Goal: Entertainment & Leisure: Consume media (video, audio)

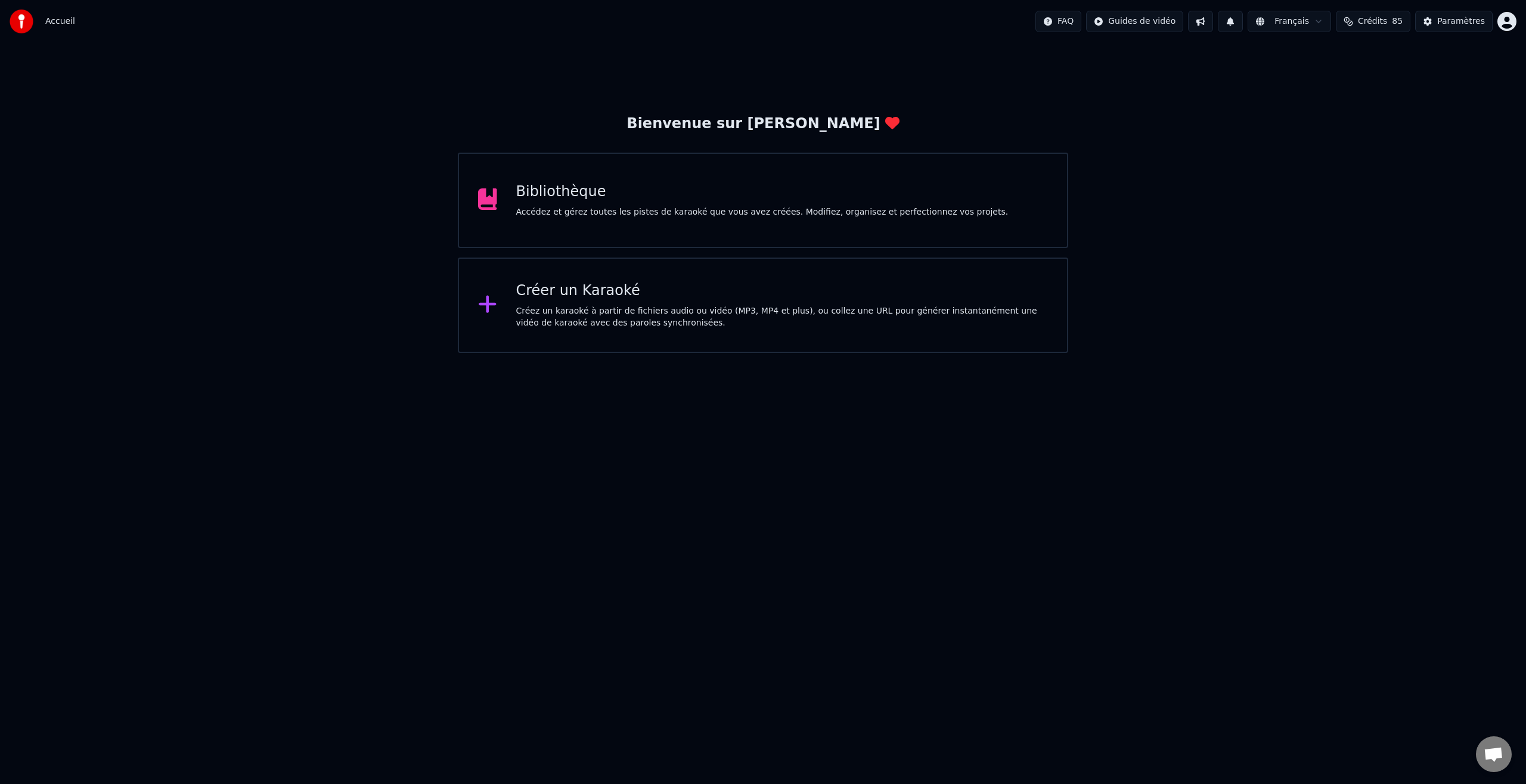
click at [561, 197] on div "Bibliothèque" at bounding box center [762, 192] width 493 height 19
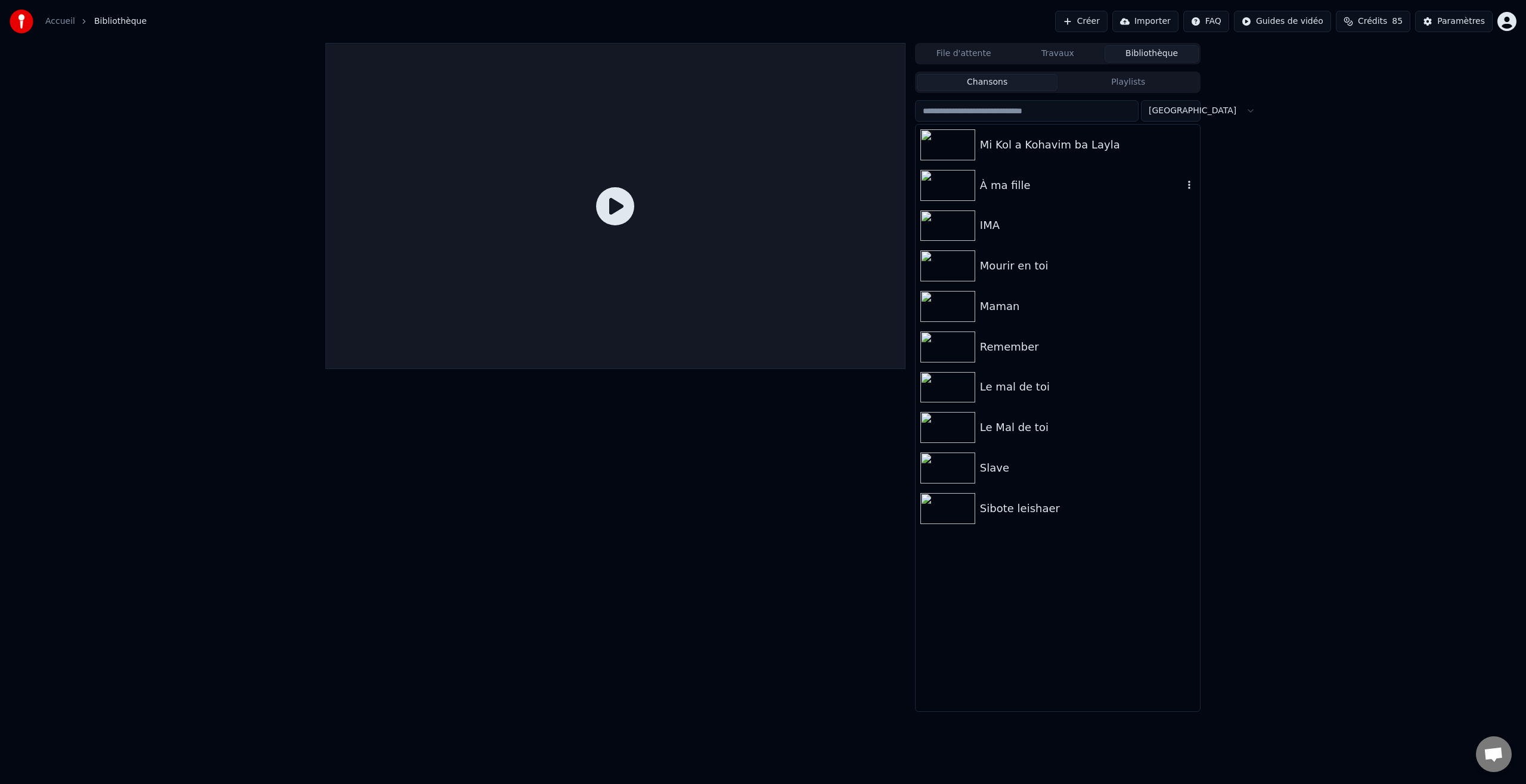
click at [952, 183] on img at bounding box center [948, 185] width 55 height 31
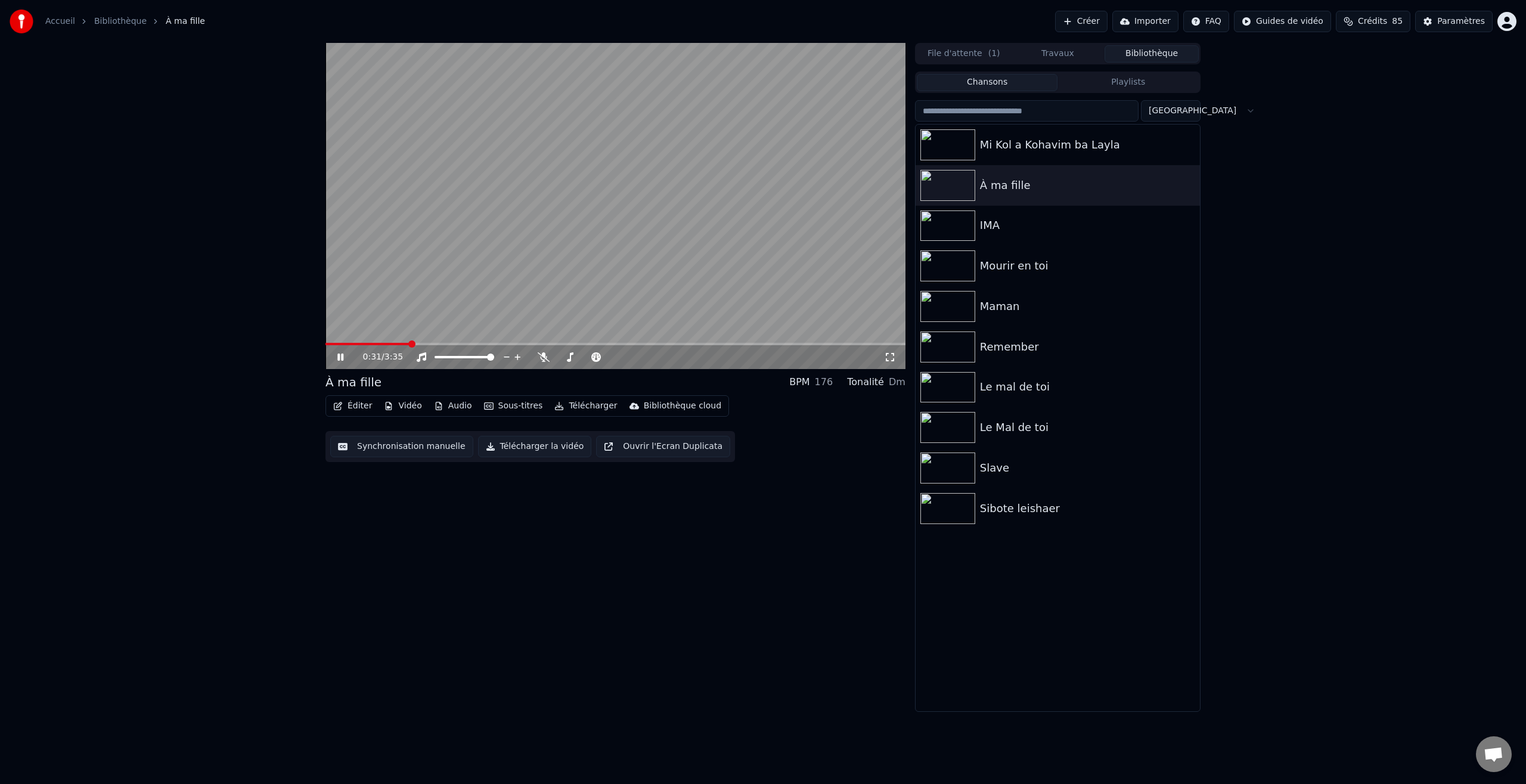
click at [342, 354] on icon at bounding box center [340, 357] width 6 height 7
click at [282, 362] on div "0:00 / 3:35 À ma fille BPM 176 Tonalité Dm Éditer Vidéo Audio Sous-titres Téléc…" at bounding box center [763, 377] width 1526 height 668
click at [336, 360] on icon at bounding box center [349, 357] width 28 height 10
click at [343, 359] on icon at bounding box center [340, 357] width 6 height 7
click at [371, 346] on div "0:00 / 3:35" at bounding box center [615, 356] width 580 height 24
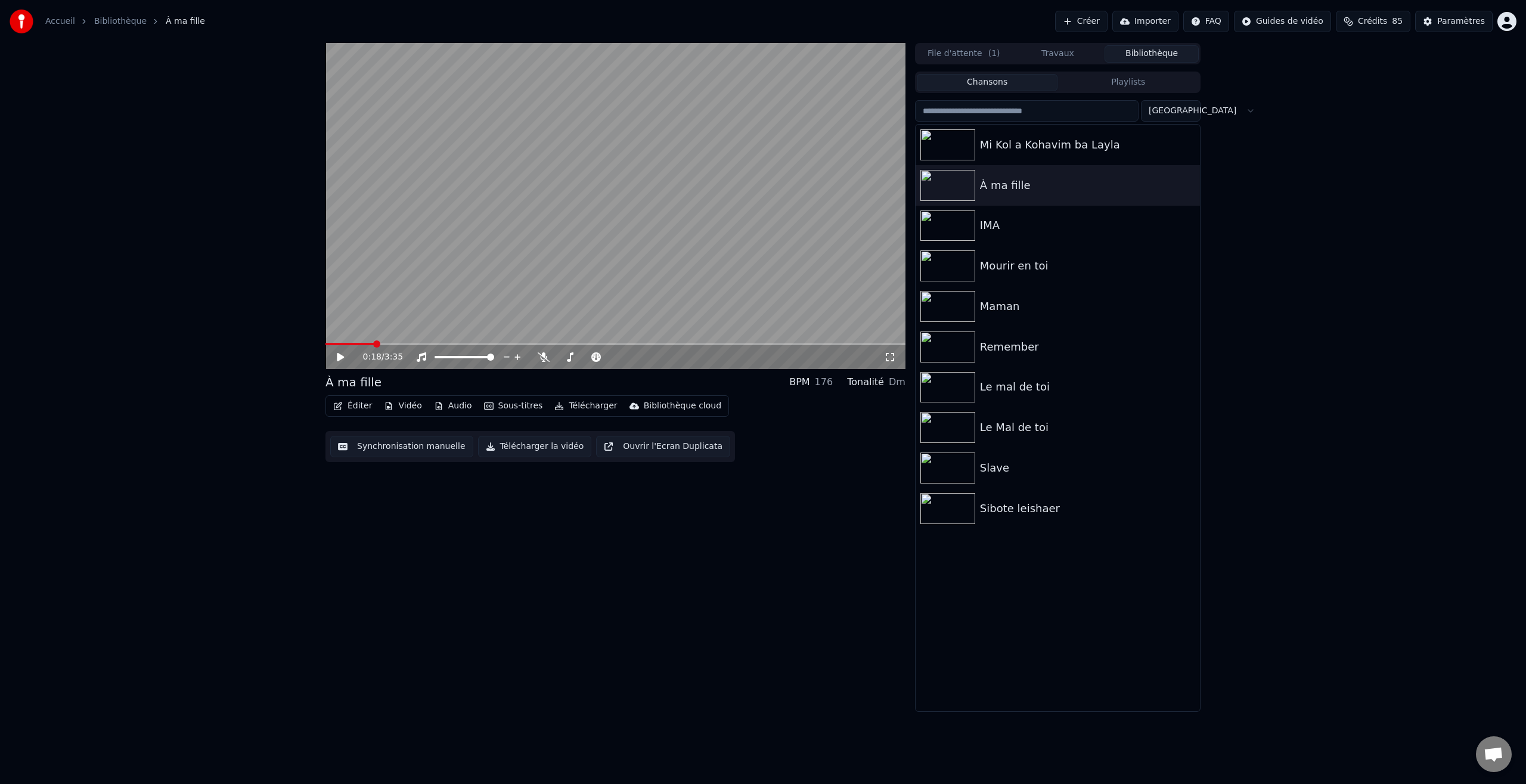
click at [373, 351] on div "0:18 / 3:35" at bounding box center [615, 356] width 580 height 26
click at [356, 341] on video at bounding box center [615, 206] width 580 height 326
click at [341, 357] on icon at bounding box center [340, 357] width 6 height 7
click at [591, 346] on div "0:18 / 3:35" at bounding box center [615, 356] width 580 height 24
click at [407, 343] on span at bounding box center [409, 344] width 7 height 7
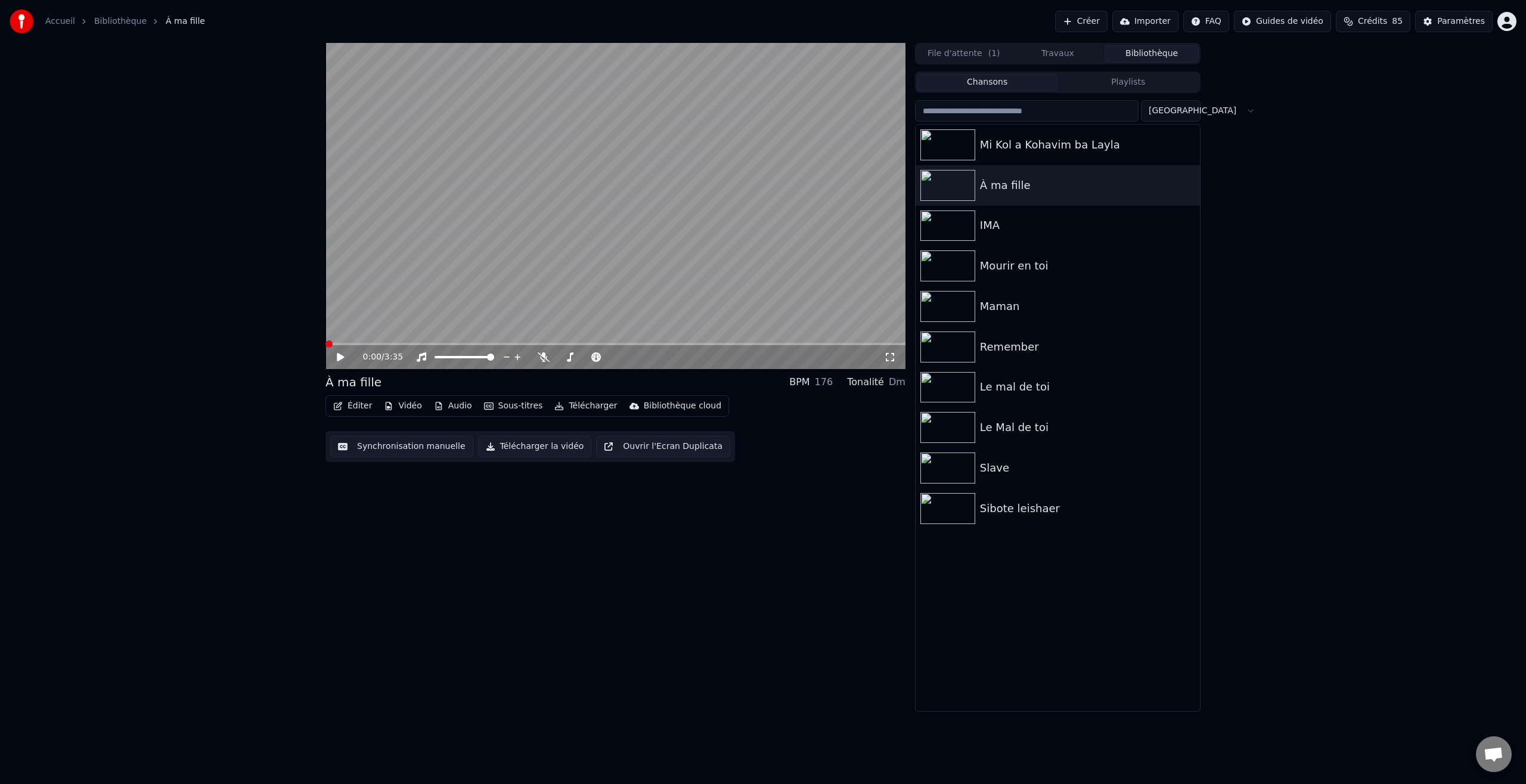
click at [326, 344] on span at bounding box center [329, 344] width 7 height 7
click at [338, 356] on icon at bounding box center [340, 357] width 7 height 9
click at [891, 358] on icon at bounding box center [890, 357] width 12 height 10
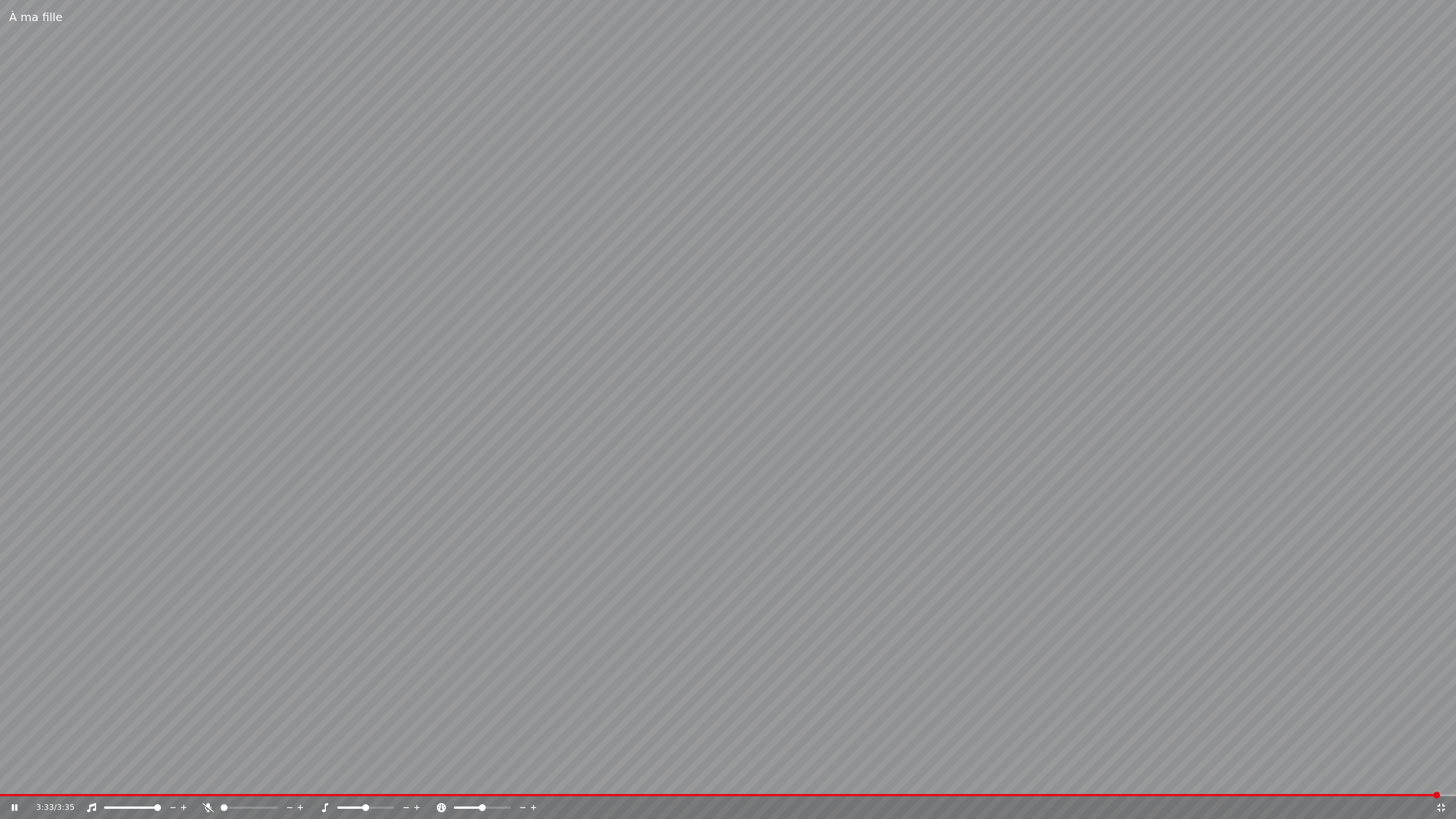
click at [850, 372] on video at bounding box center [728, 409] width 1456 height 819
click at [1443, 747] on icon at bounding box center [1441, 808] width 8 height 8
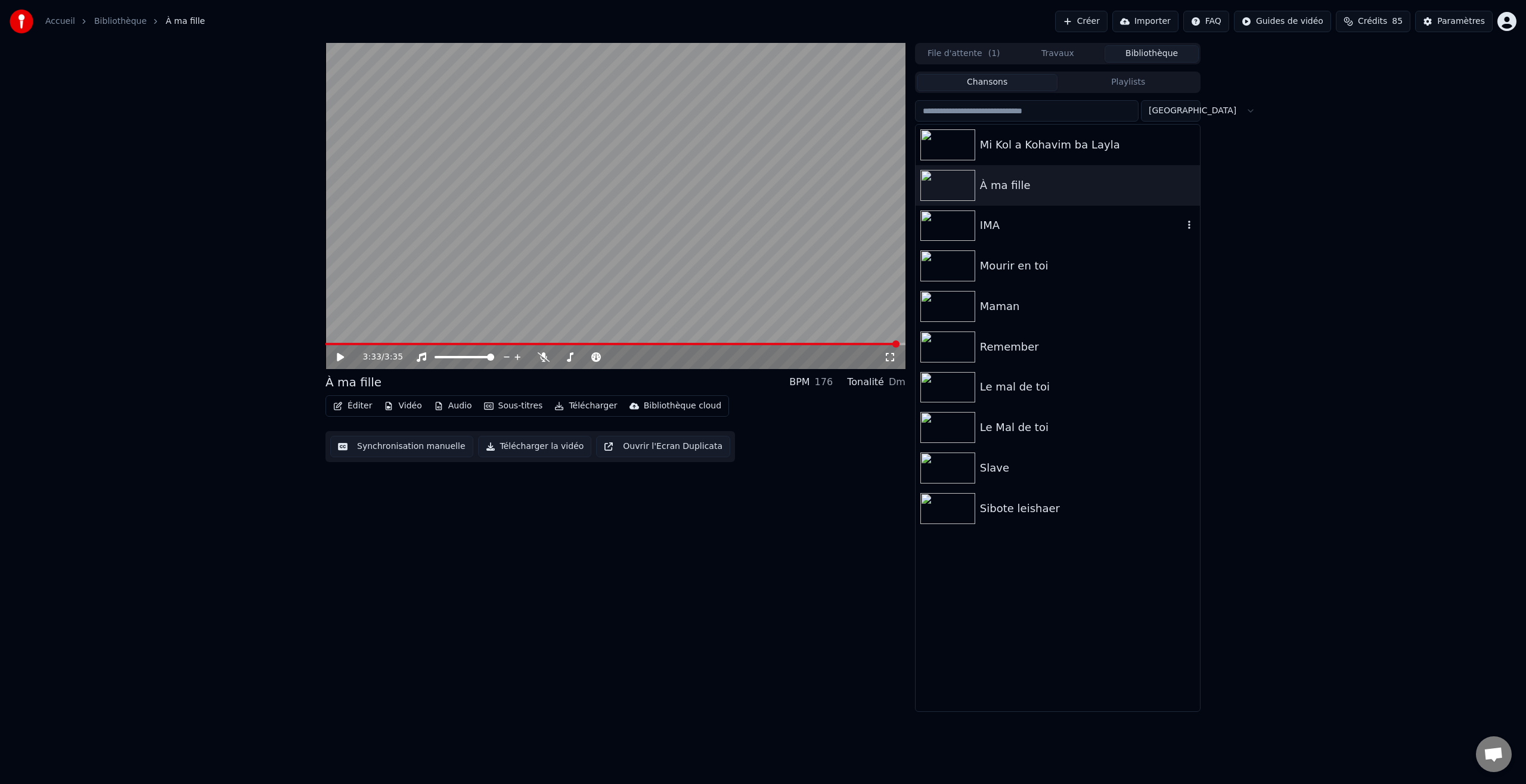
click at [947, 229] on img at bounding box center [948, 225] width 55 height 31
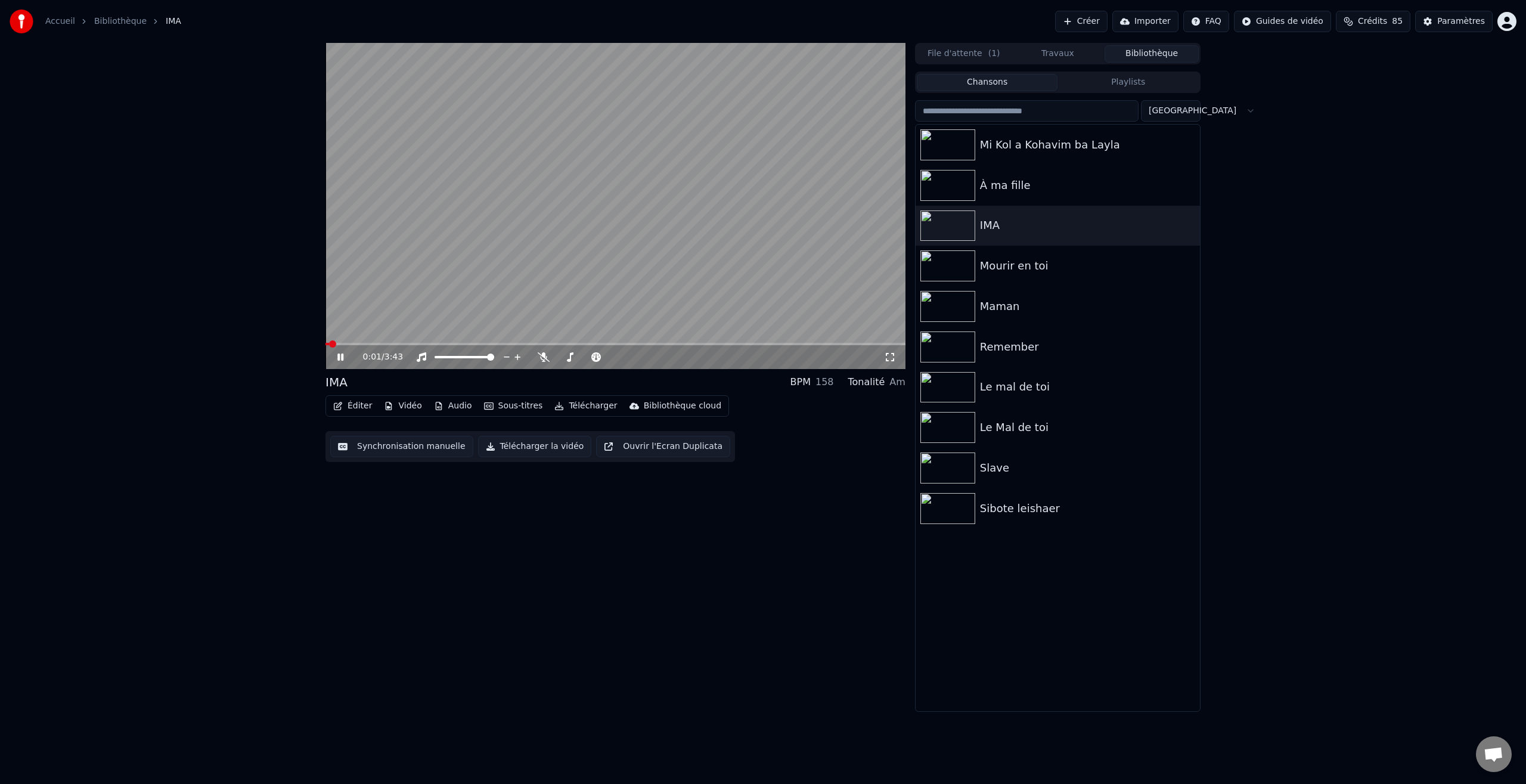
click at [888, 356] on icon at bounding box center [890, 357] width 12 height 10
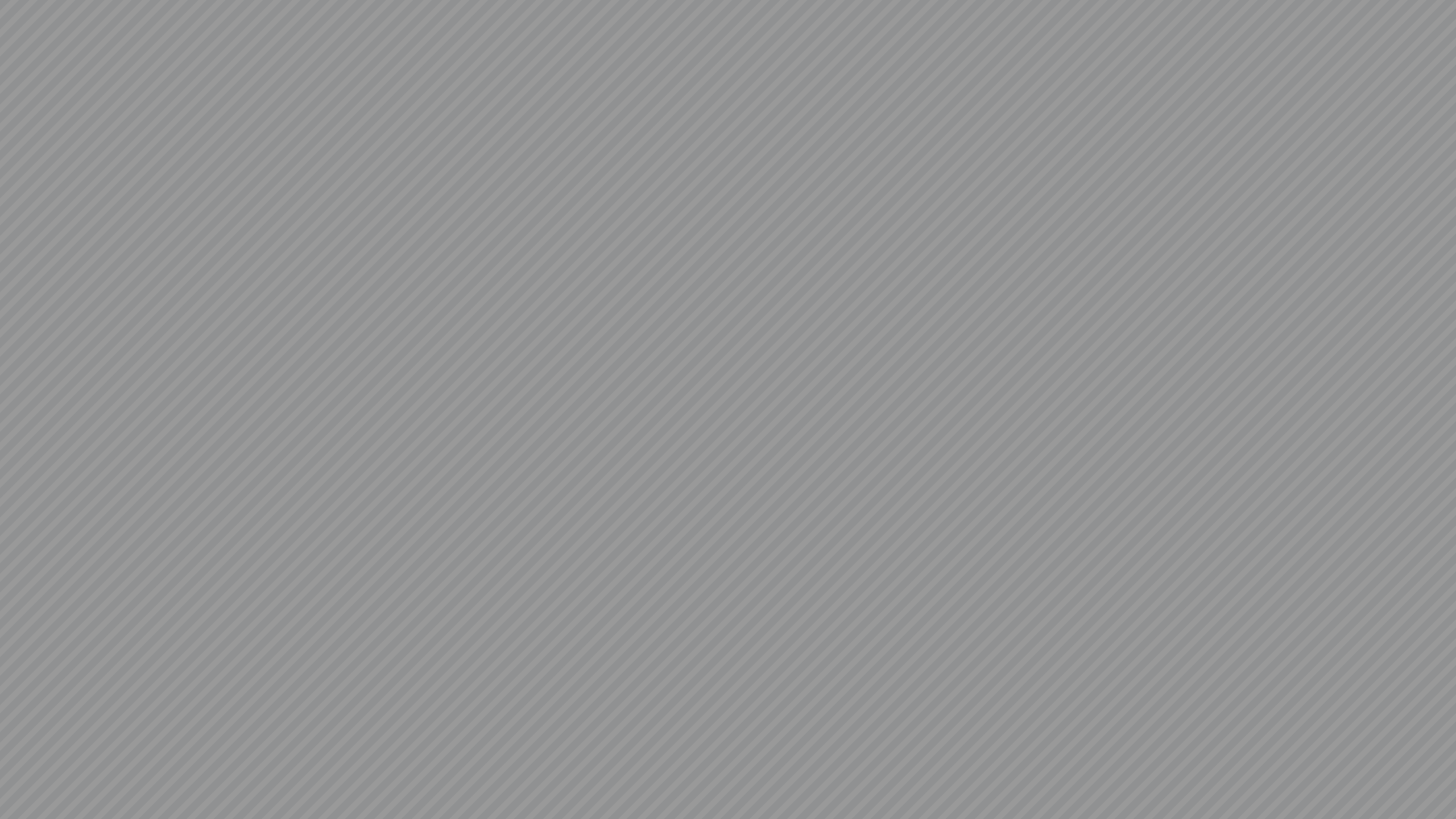
click at [1084, 529] on video at bounding box center [728, 409] width 1456 height 819
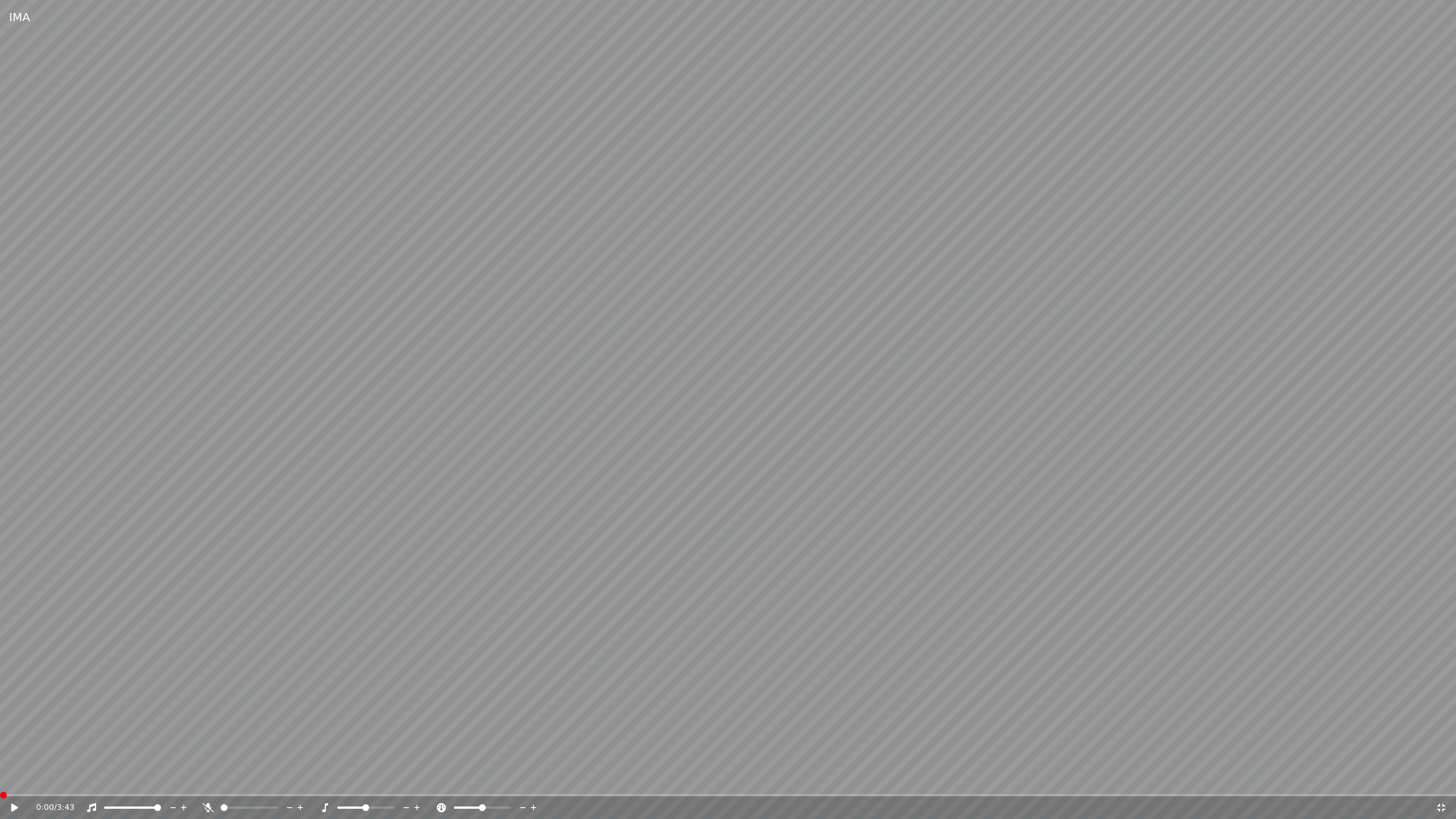
click at [0, 747] on div "0:00 / 3:43" at bounding box center [728, 806] width 1456 height 25
click at [14, 747] on icon at bounding box center [23, 807] width 27 height 9
click at [12, 747] on icon at bounding box center [23, 807] width 27 height 9
click at [13, 747] on div "0:00 / 3:43" at bounding box center [728, 806] width 1456 height 25
click at [256, 747] on video at bounding box center [728, 409] width 1456 height 819
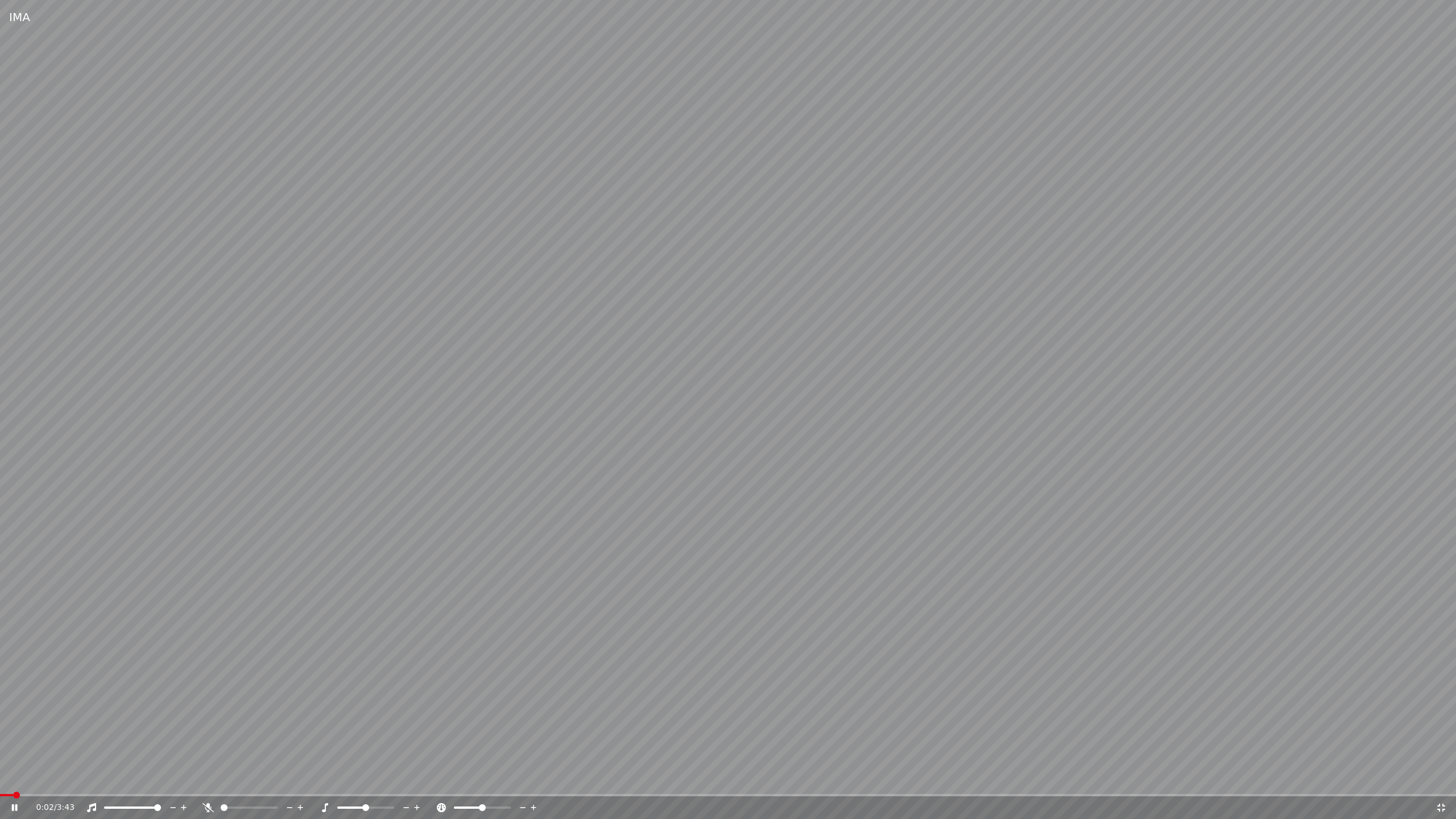
click at [270, 747] on span at bounding box center [728, 795] width 1456 height 3
click at [14, 747] on icon at bounding box center [23, 807] width 27 height 9
click at [3, 747] on div "0:43 / 3:43" at bounding box center [728, 807] width 1456 height 23
click at [4, 747] on div "0:43 / 3:43" at bounding box center [728, 807] width 1456 height 23
click at [0, 747] on span at bounding box center [3, 795] width 7 height 7
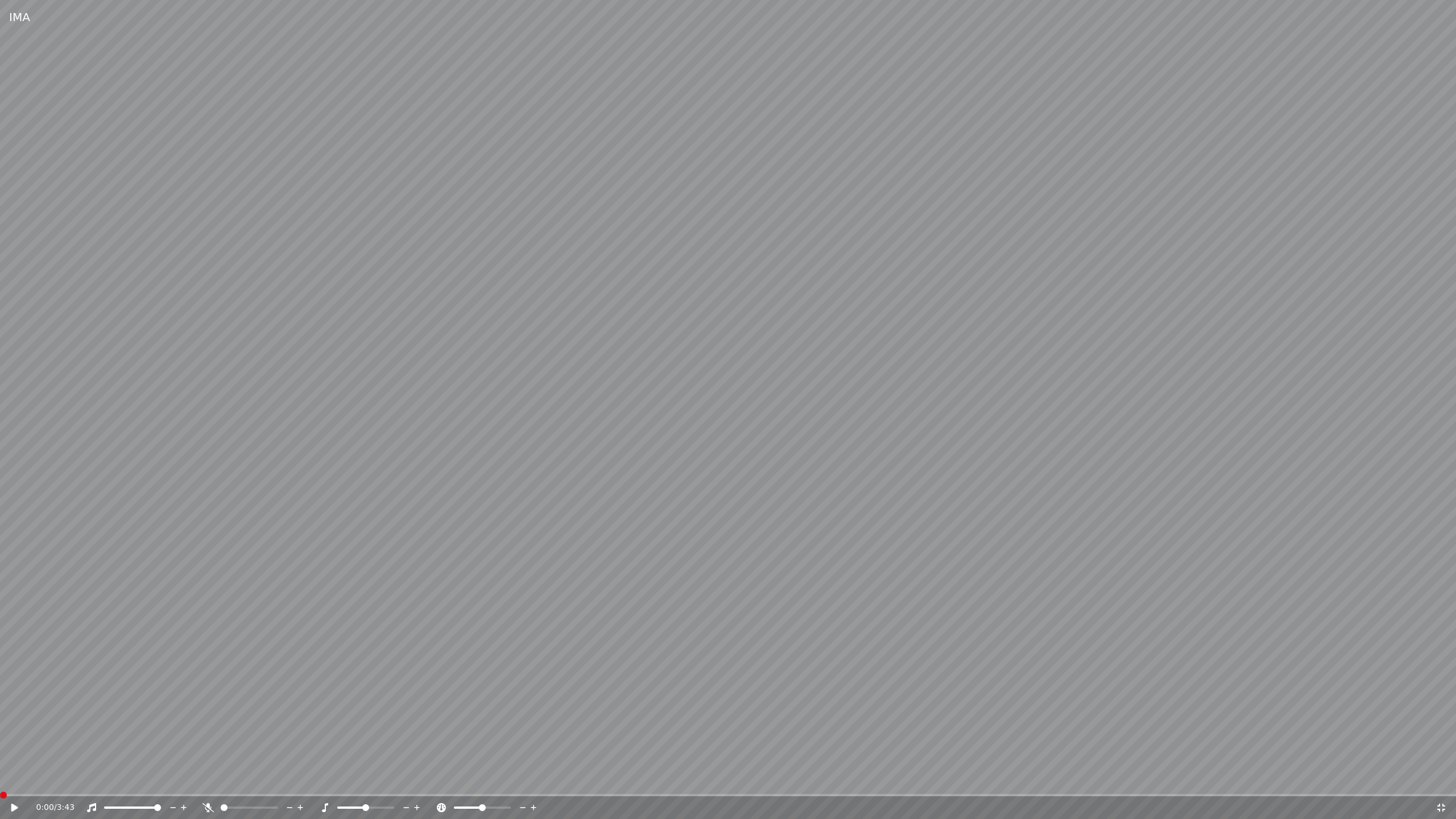
click at [15, 747] on icon at bounding box center [23, 807] width 27 height 9
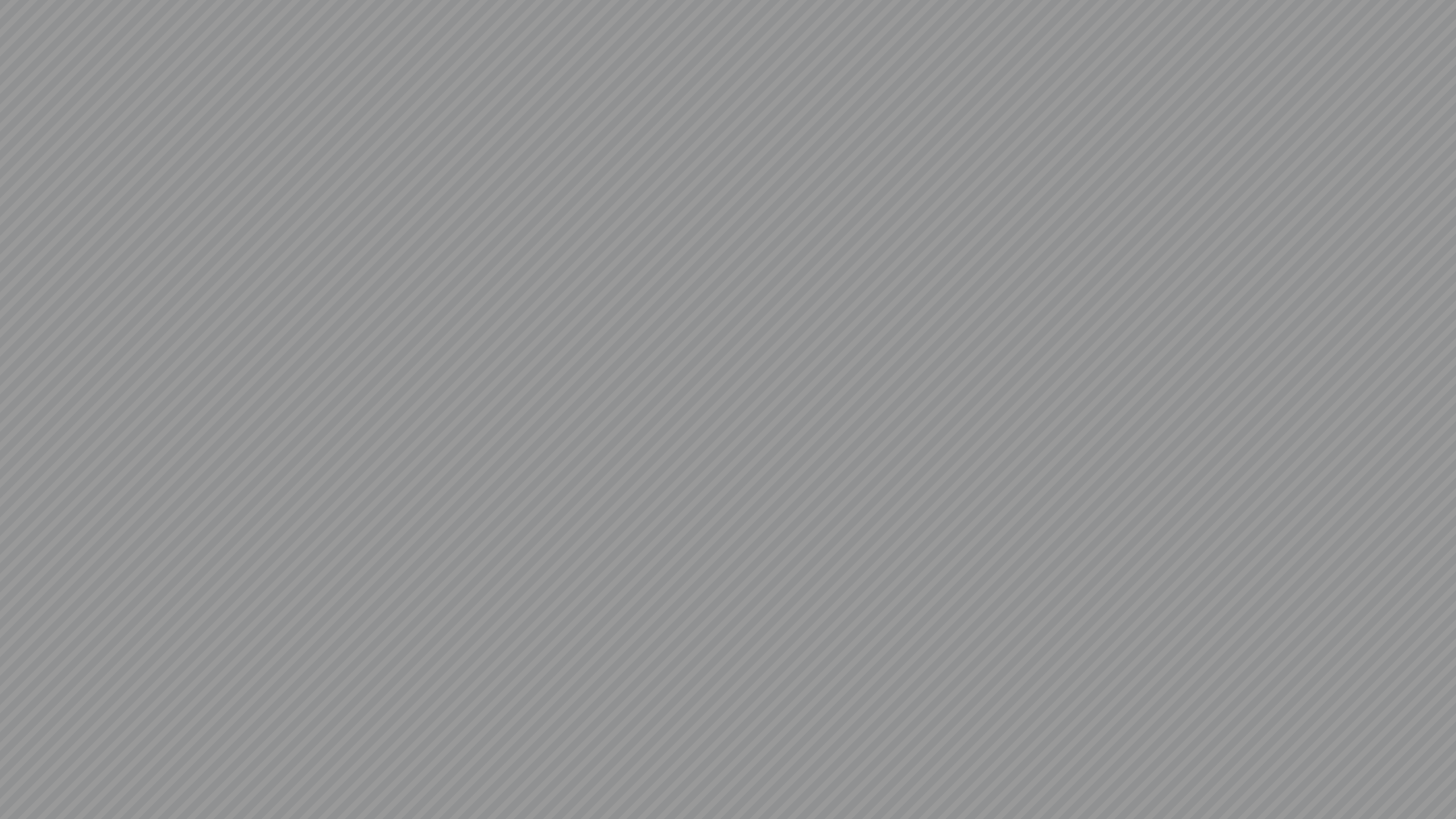
click at [15, 747] on video at bounding box center [728, 409] width 1456 height 819
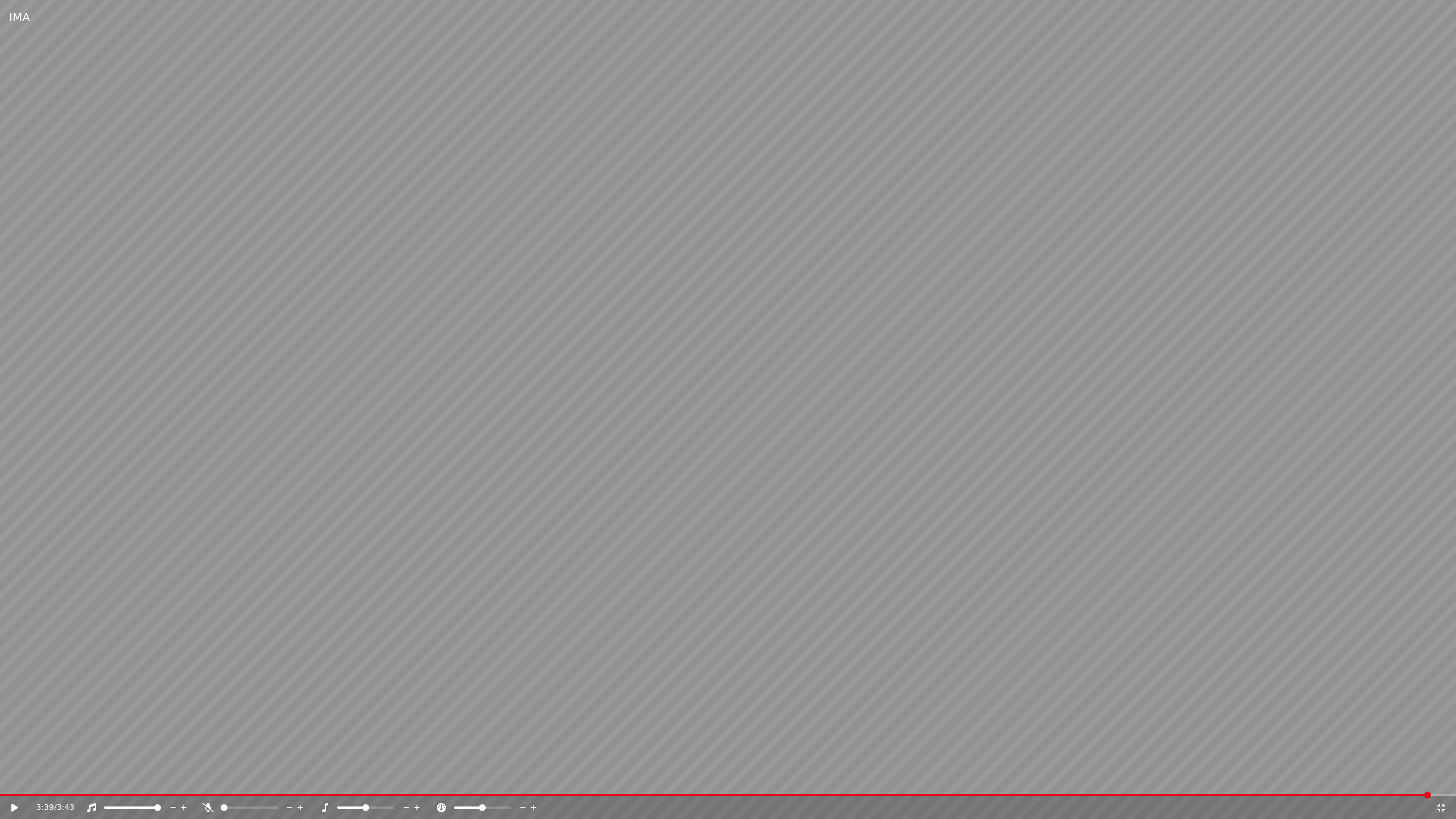
click at [543, 747] on div "3:39 / 3:43" at bounding box center [736, 808] width 1399 height 12
click at [1443, 747] on icon at bounding box center [1441, 807] width 12 height 9
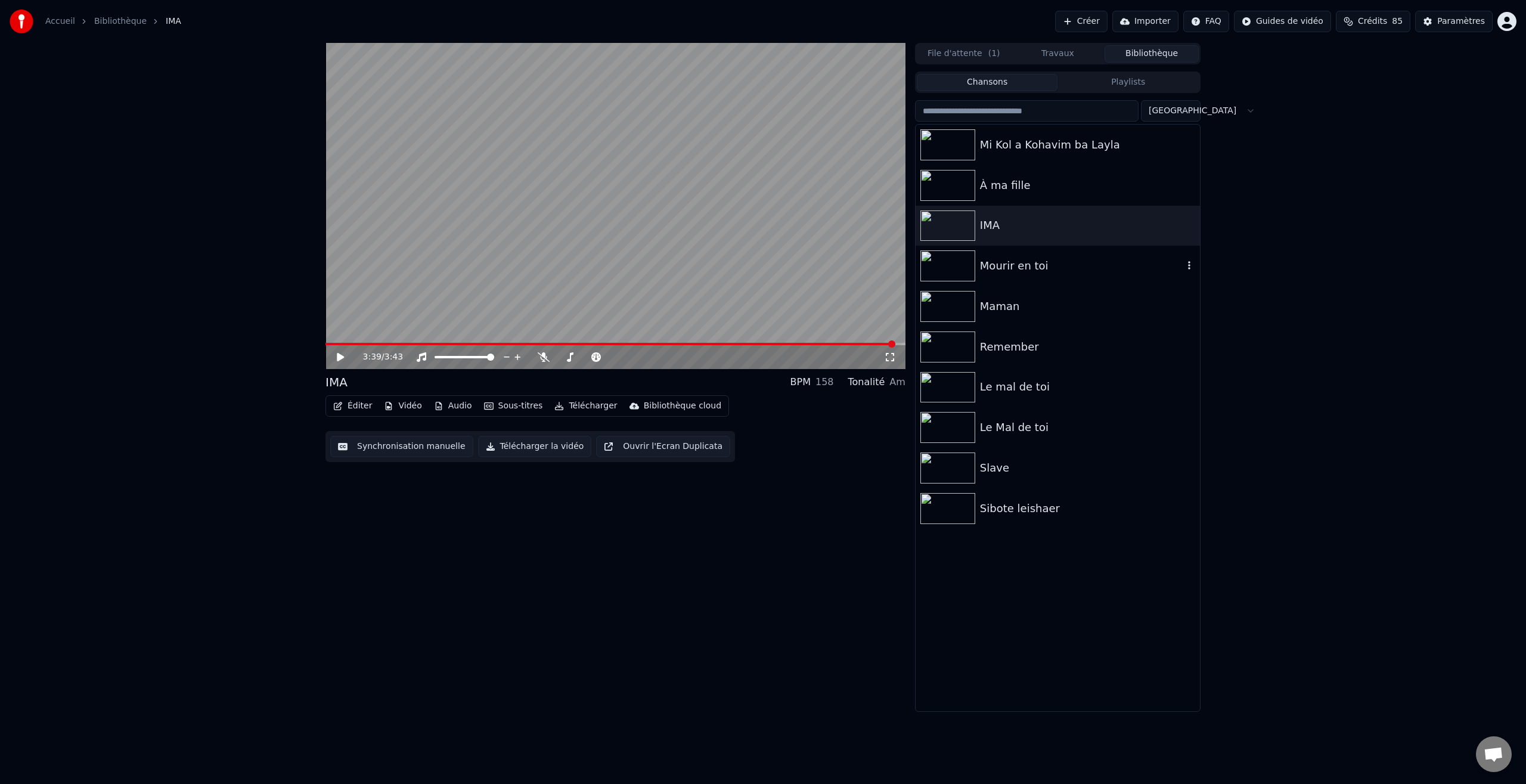
click at [957, 269] on img at bounding box center [948, 265] width 55 height 31
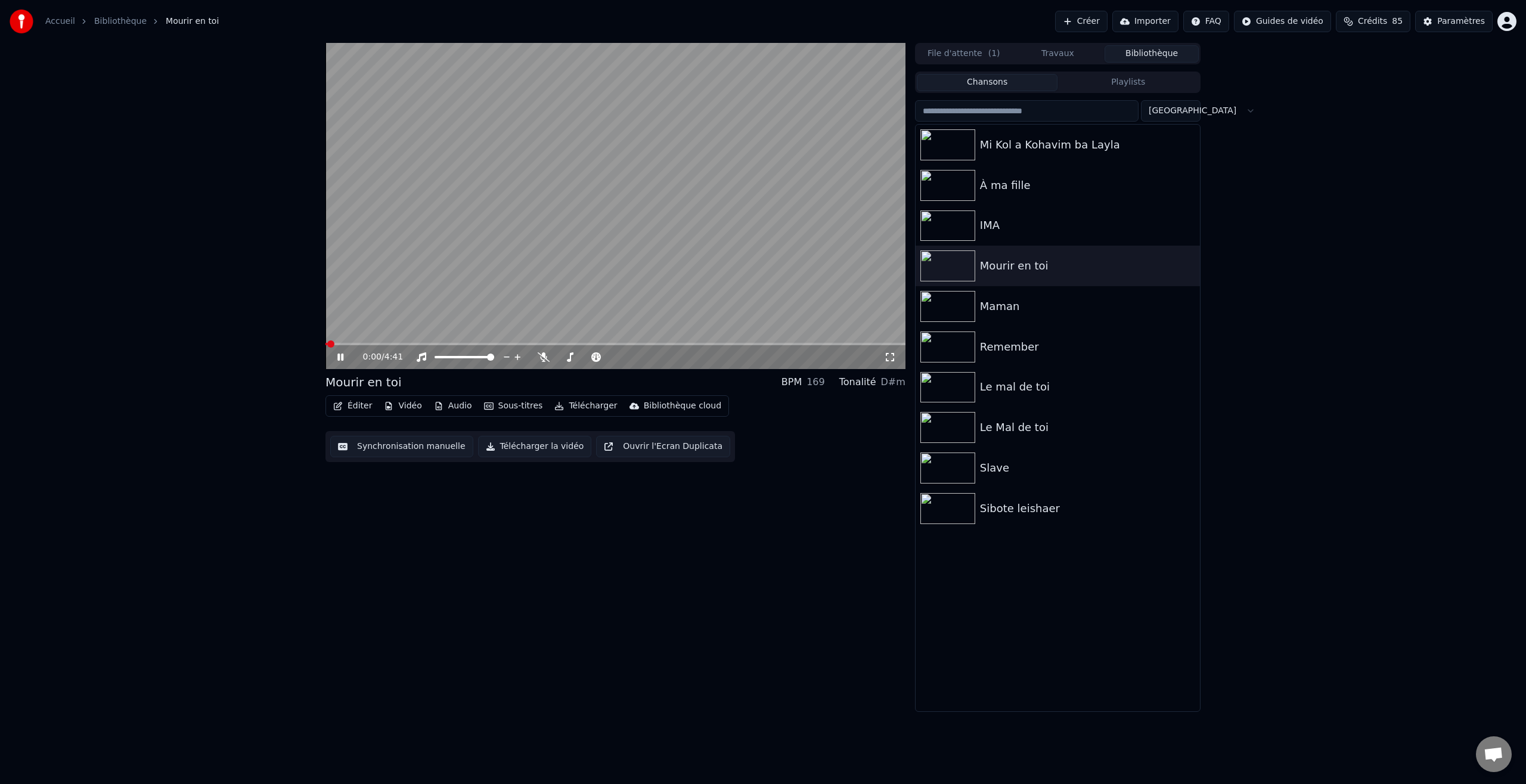
click at [890, 358] on icon at bounding box center [890, 357] width 12 height 10
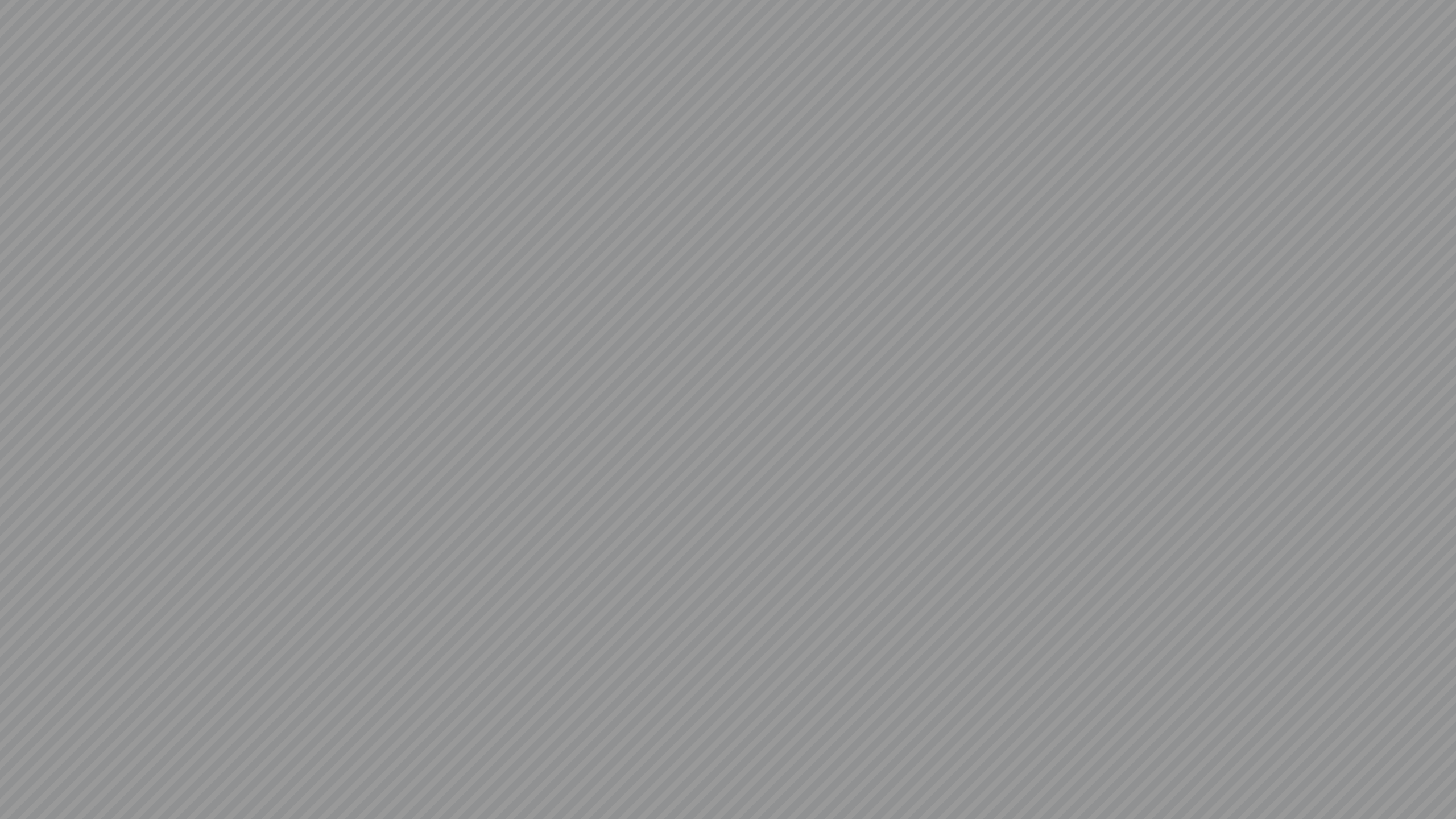
click at [1031, 476] on video at bounding box center [728, 409] width 1456 height 819
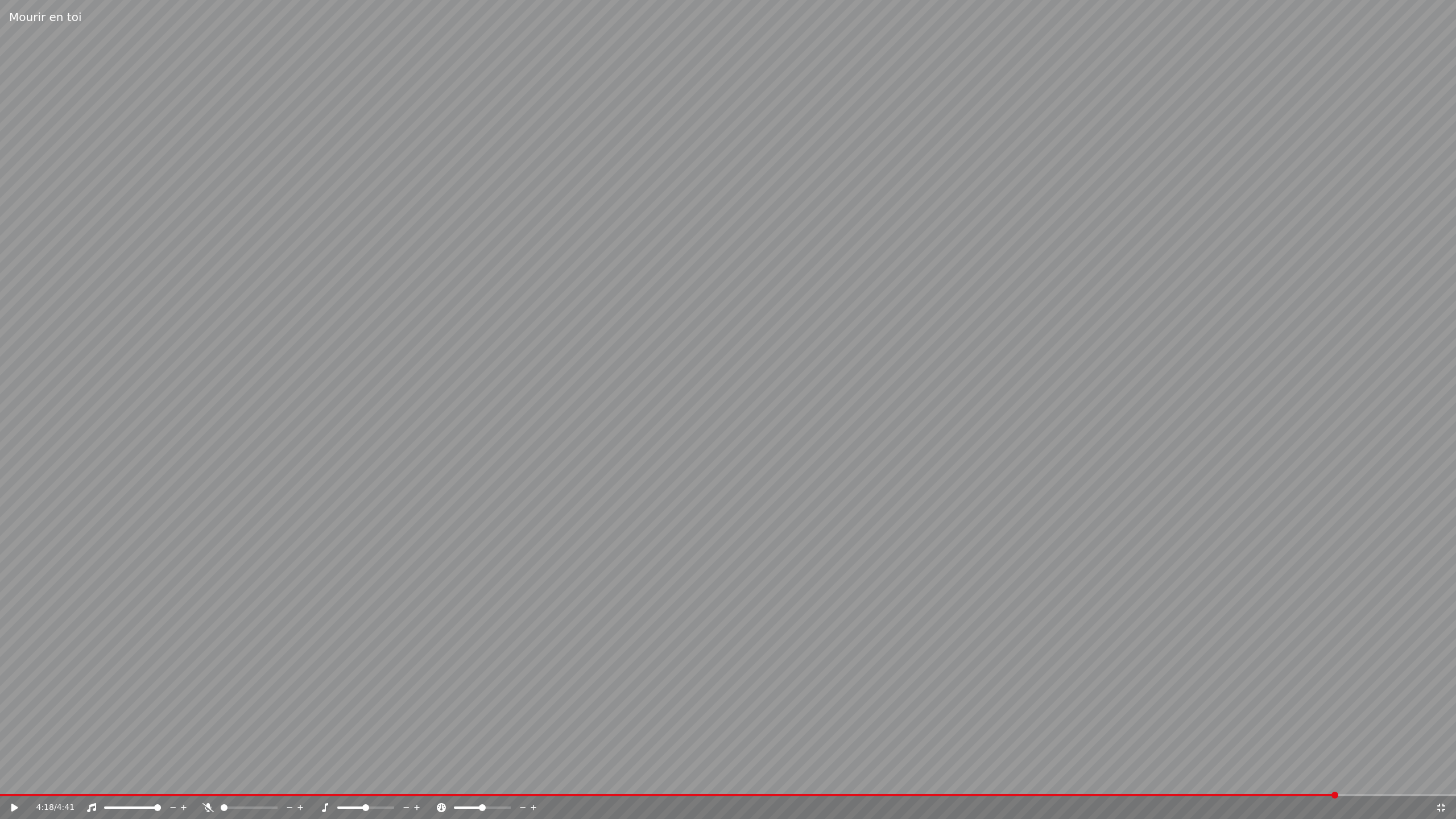
click at [1442, 747] on icon at bounding box center [1441, 807] width 12 height 9
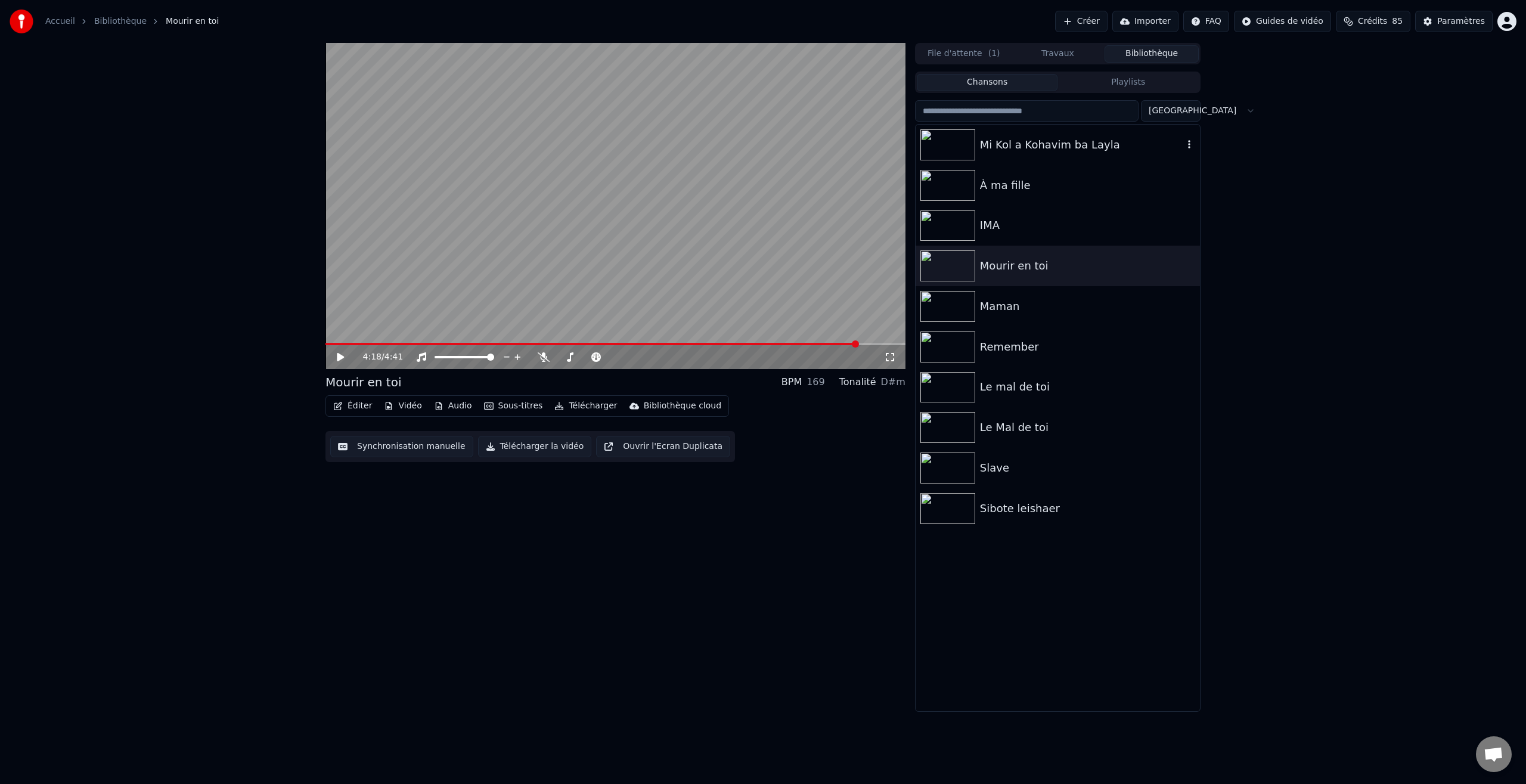
click at [962, 139] on img at bounding box center [948, 144] width 55 height 31
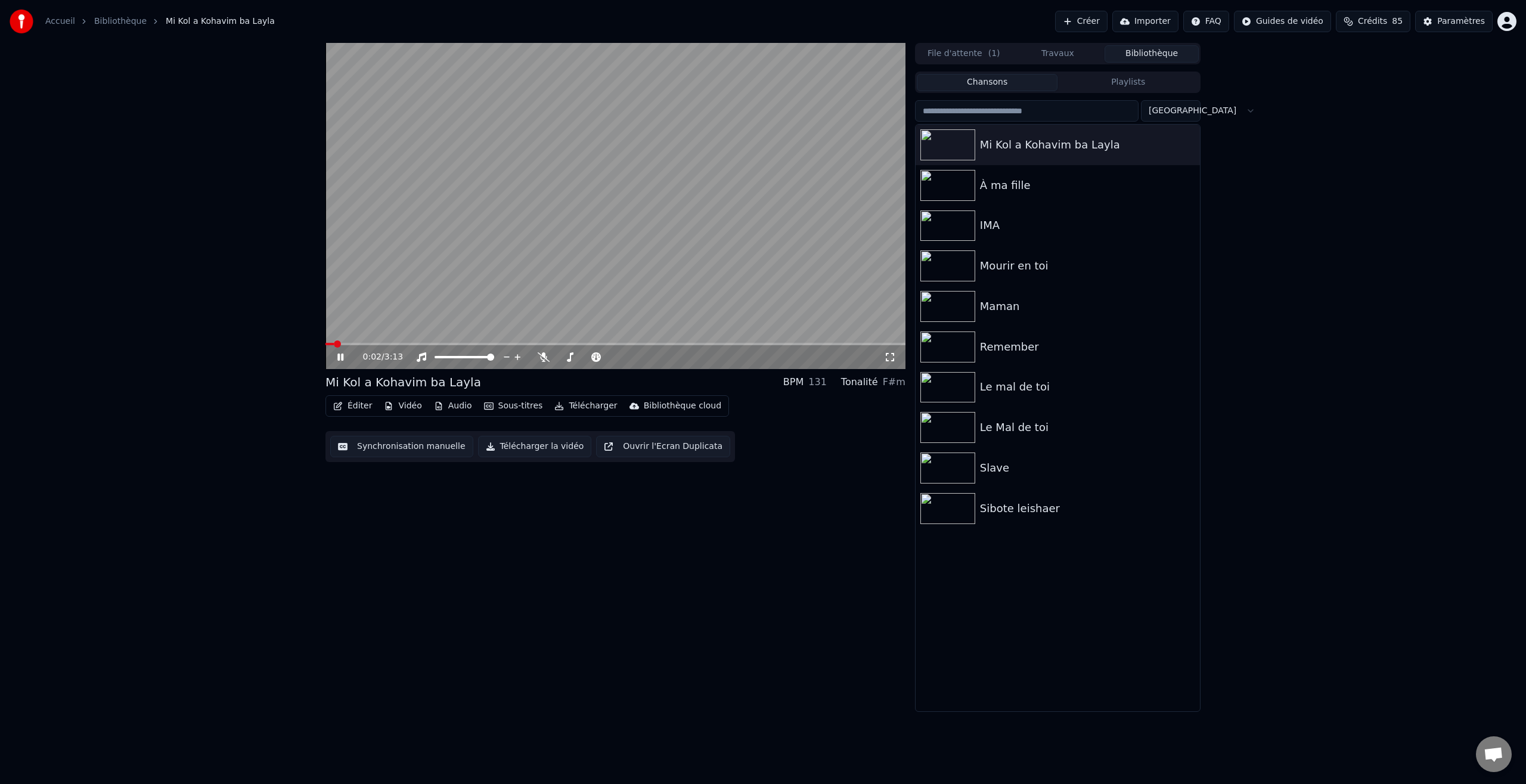
click at [891, 357] on icon at bounding box center [890, 357] width 12 height 10
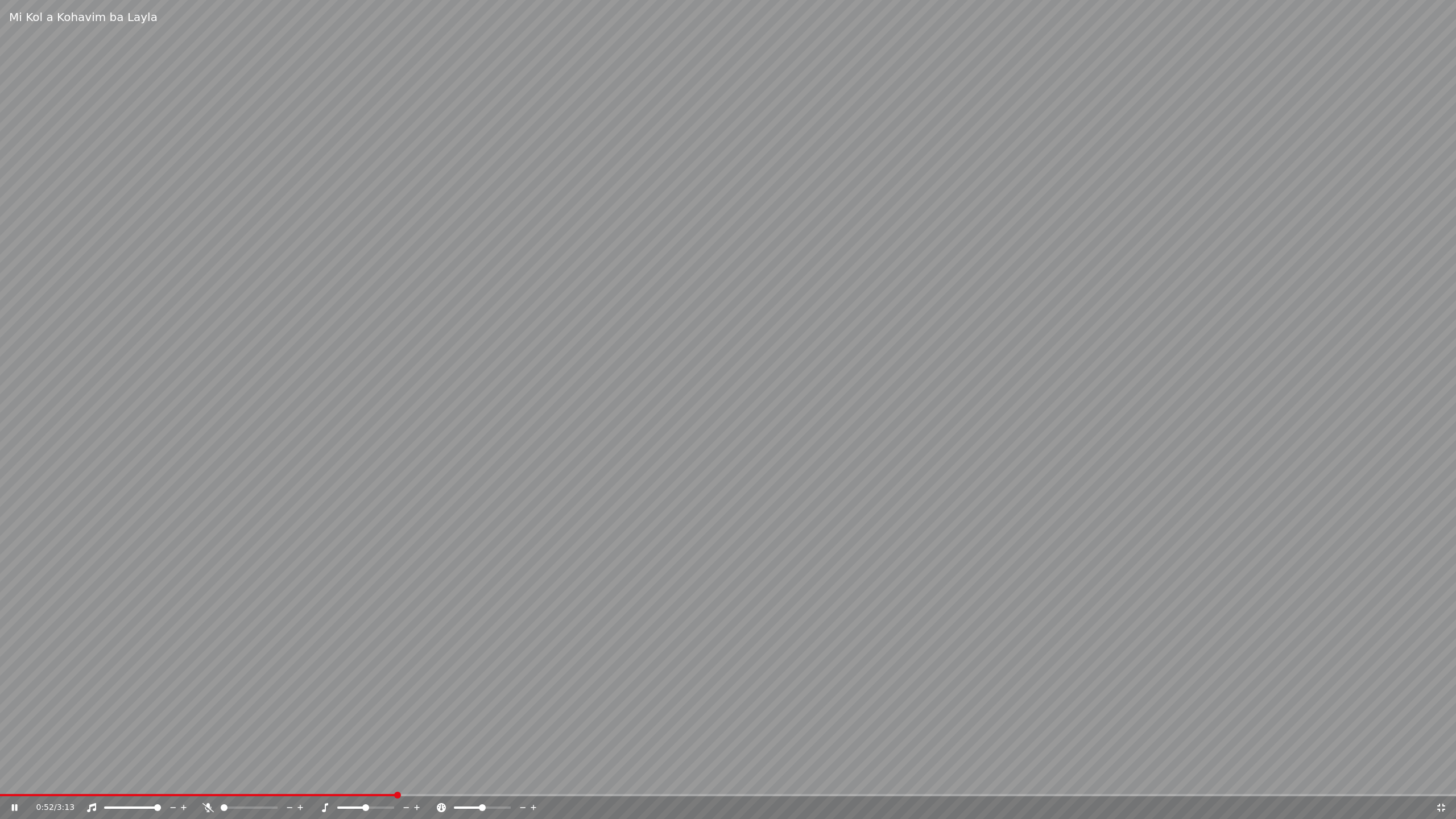
click at [12, 747] on icon at bounding box center [23, 807] width 27 height 9
click at [1443, 747] on icon at bounding box center [1441, 808] width 8 height 8
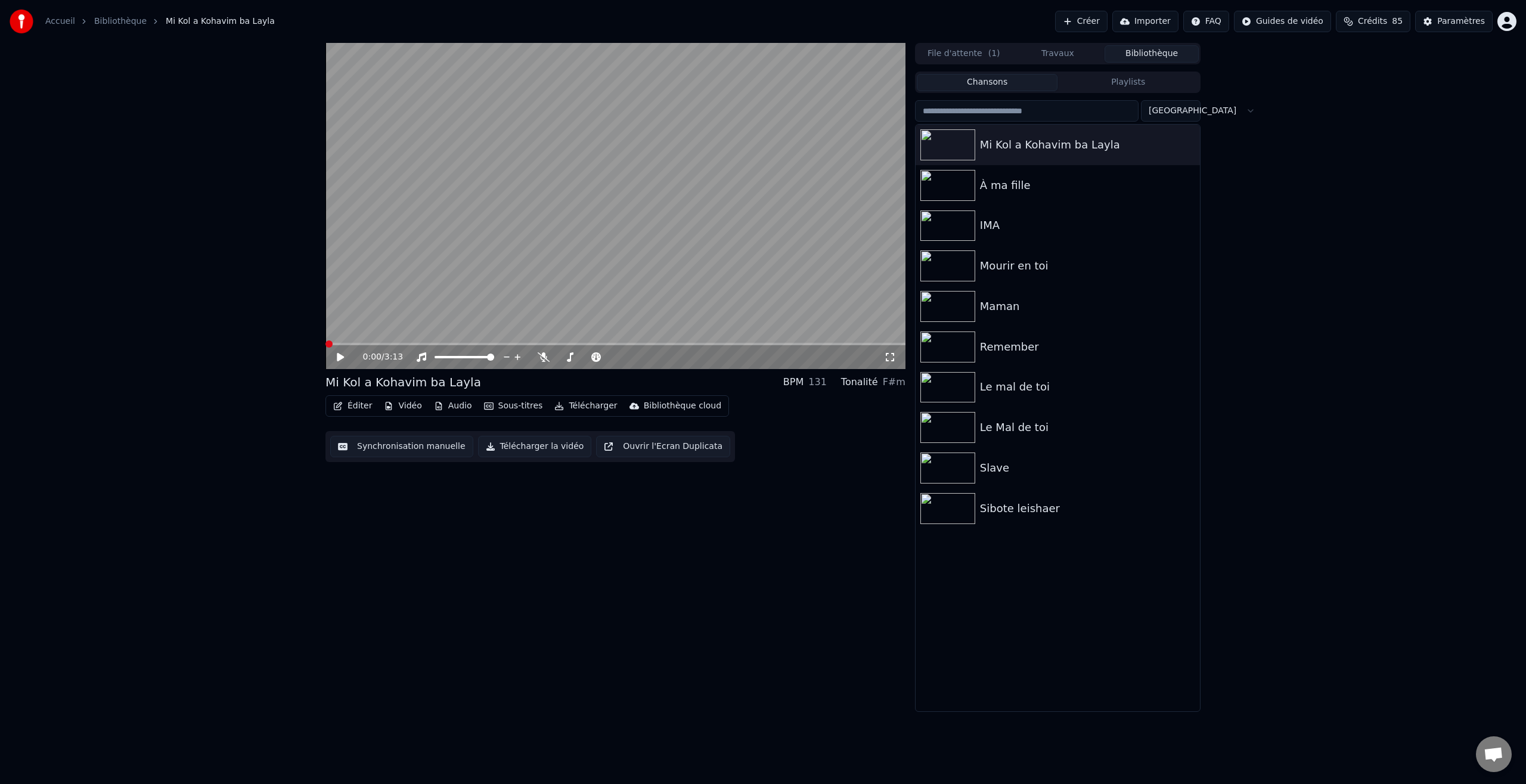
click at [326, 347] on span at bounding box center [329, 344] width 7 height 7
click at [340, 356] on icon at bounding box center [340, 357] width 7 height 9
drag, startPoint x: 542, startPoint y: 356, endPoint x: 556, endPoint y: 356, distance: 14.0
click at [542, 356] on icon at bounding box center [543, 357] width 12 height 10
click at [564, 360] on span at bounding box center [566, 357] width 7 height 7
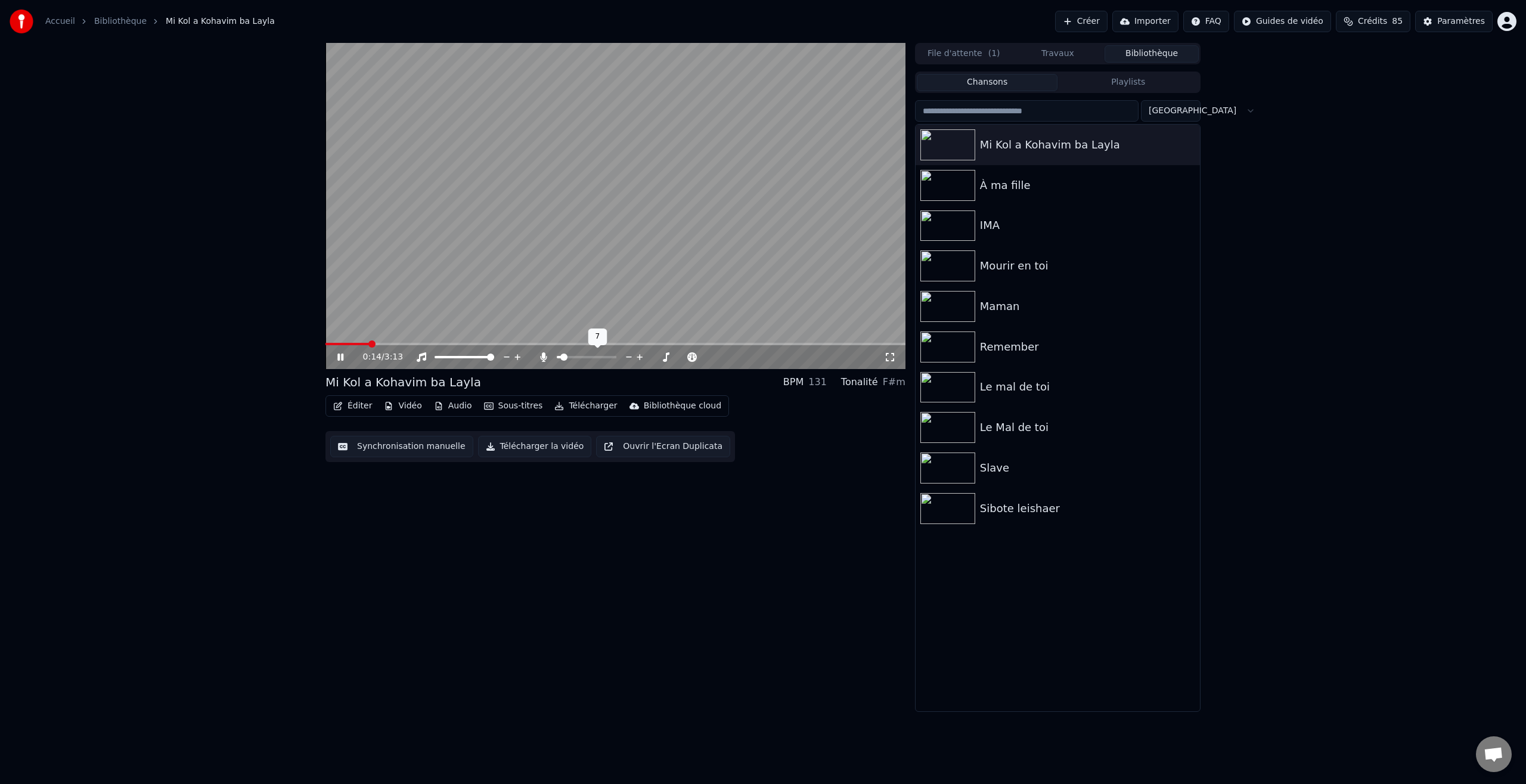
click at [560, 358] on span at bounding box center [564, 357] width 7 height 7
drag, startPoint x: 341, startPoint y: 358, endPoint x: 378, endPoint y: 351, distance: 37.7
click at [347, 356] on icon at bounding box center [349, 357] width 28 height 10
click at [326, 351] on div "0:00 / 3:13" at bounding box center [615, 356] width 580 height 26
click at [372, 344] on span at bounding box center [615, 344] width 580 height 3
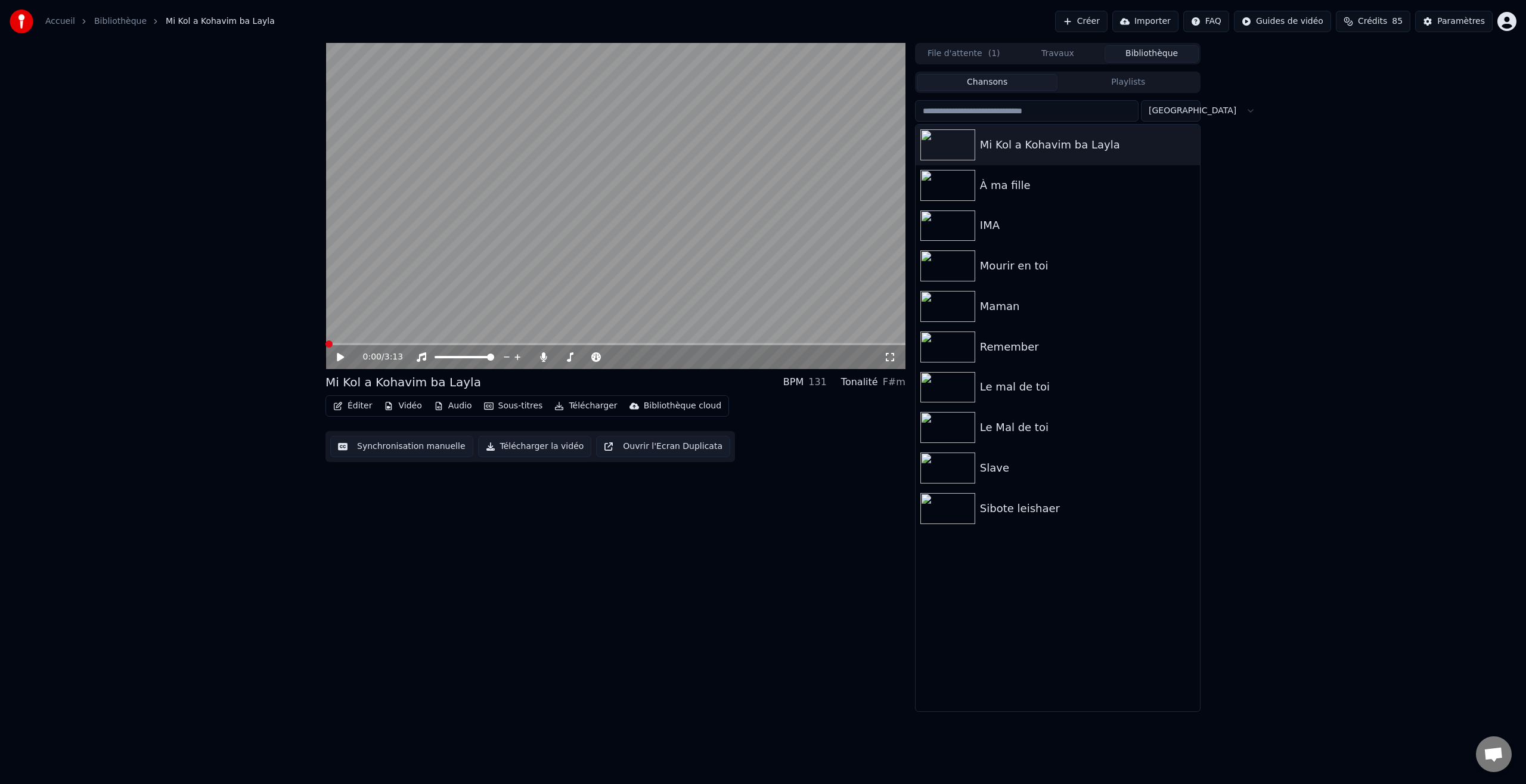
click at [323, 346] on div "0:00 / 3:13 Mi Kol a Kohavim ba Layla BPM 131 Tonalité F#m Éditer Vidéo Audio S…" at bounding box center [763, 377] width 894 height 668
click at [359, 341] on video at bounding box center [615, 206] width 580 height 326
click at [362, 343] on span at bounding box center [615, 344] width 580 height 3
click at [327, 344] on span at bounding box center [326, 344] width 3 height 3
click at [509, 330] on video at bounding box center [615, 206] width 580 height 326
